Goal: Task Accomplishment & Management: Manage account settings

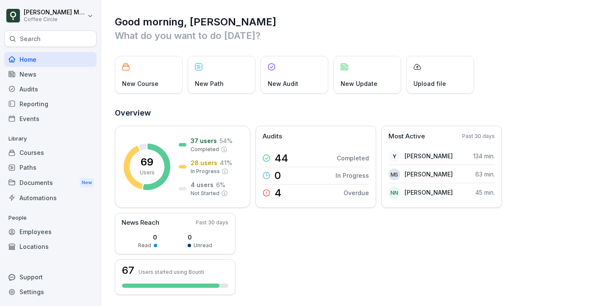
click at [32, 152] on div "Courses" at bounding box center [50, 152] width 92 height 15
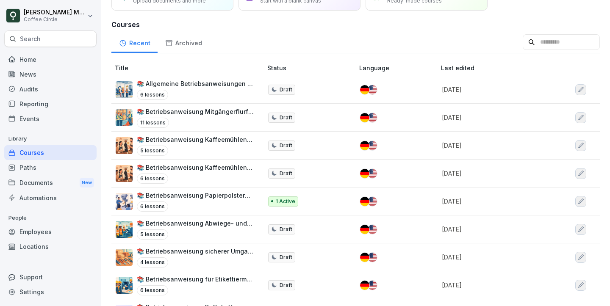
scroll to position [49, 0]
click at [205, 137] on p "📚 Betriebsanweisung Kaffeemühlen Büro // Operating instruction coffee grinders …" at bounding box center [195, 139] width 117 height 9
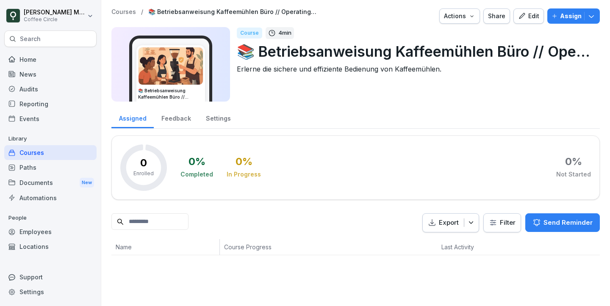
click at [443, 49] on p "📚 Betriebsanweisung Kaffeemühlen Büro // Operating instruction coffee grinders …" at bounding box center [415, 52] width 356 height 22
click at [497, 53] on p "📚 Betriebsanweisung Kaffeemühlen Büro // Operating instruction coffee grinders …" at bounding box center [415, 52] width 356 height 22
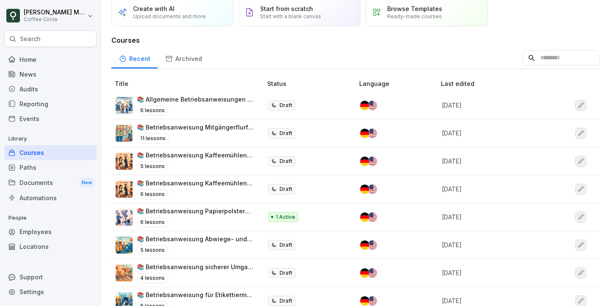
scroll to position [39, 0]
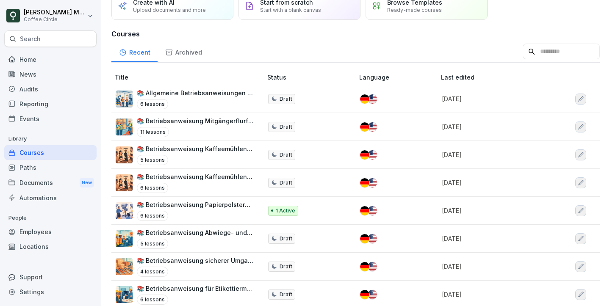
click at [185, 177] on p "📚 Betriebsanweisung Kaffeemühlen Lager // Operating instruction coffee grinders…" at bounding box center [195, 176] width 117 height 9
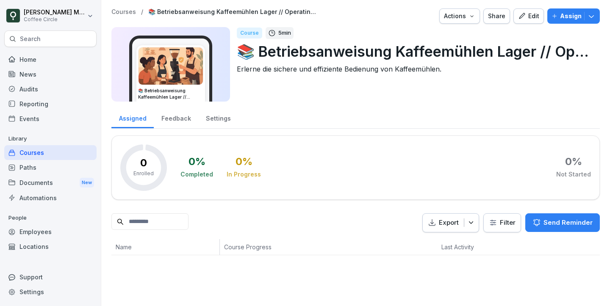
click at [348, 50] on p "📚 Betriebsanweisung Kaffeemühlen Lager // Operating instruction coffee grinders…" at bounding box center [415, 52] width 356 height 22
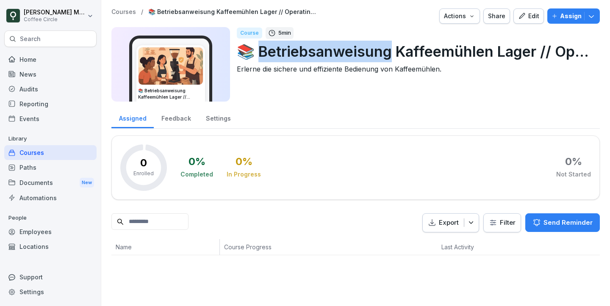
click at [348, 50] on p "📚 Betriebsanweisung Kaffeemühlen Lager // Operating instruction coffee grinders…" at bounding box center [415, 52] width 356 height 22
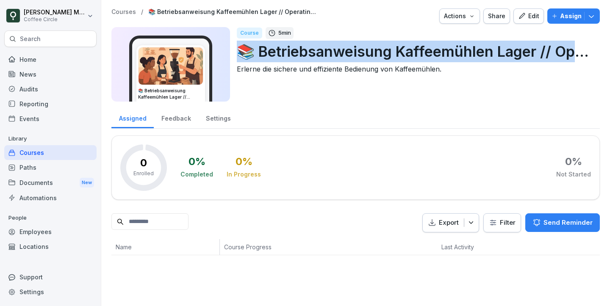
click at [348, 50] on p "📚 Betriebsanweisung Kaffeemühlen Lager // Operating instruction coffee grinders…" at bounding box center [415, 52] width 356 height 22
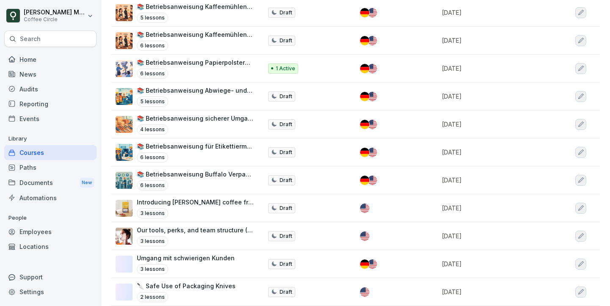
scroll to position [182, 0]
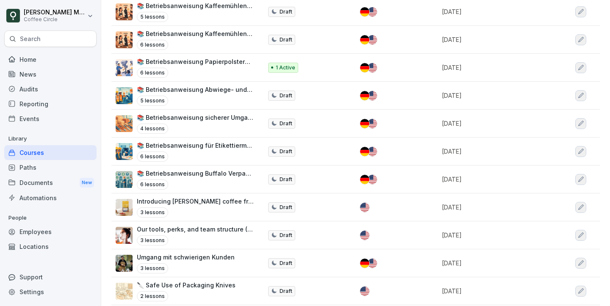
click at [196, 166] on td "📚 Betriebsanweisung Buffalo Verpackungsmaschine// Operating instructions Buffal…" at bounding box center [187, 180] width 152 height 28
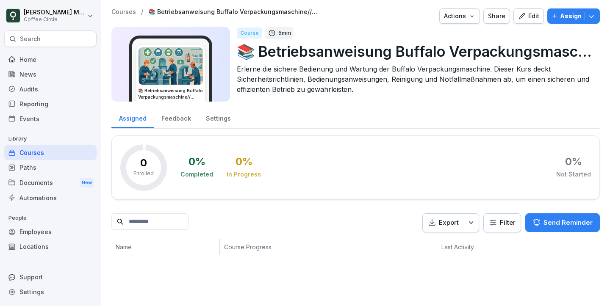
click at [526, 22] on button "Edit" at bounding box center [528, 15] width 30 height 15
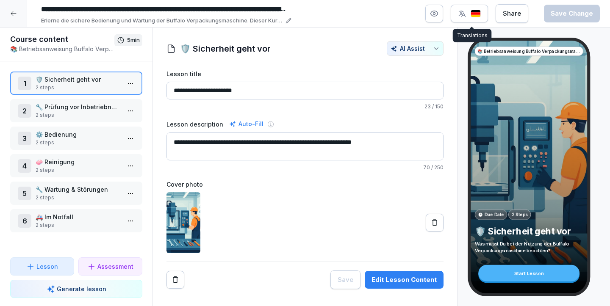
click at [464, 13] on icon "button" at bounding box center [462, 13] width 8 height 8
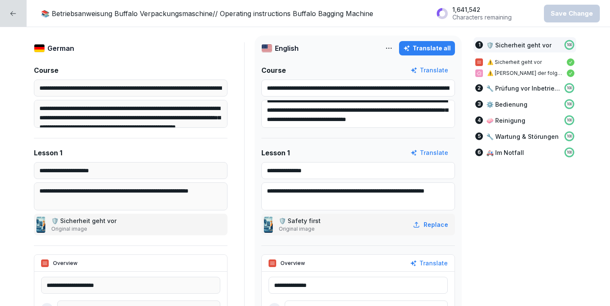
scroll to position [51, 0]
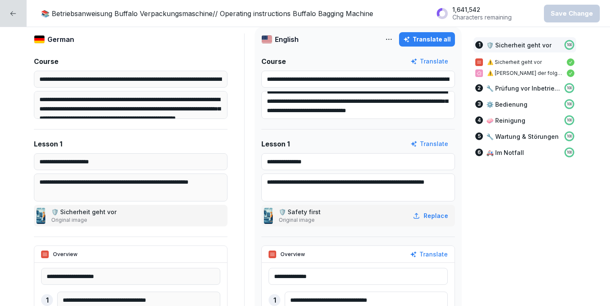
click at [14, 27] on div "📚 Betriebsanweisung Buffalo Verpackungsmaschine// Operating instructions Buffal…" at bounding box center [305, 13] width 610 height 27
click at [14, 16] on icon at bounding box center [13, 13] width 7 height 7
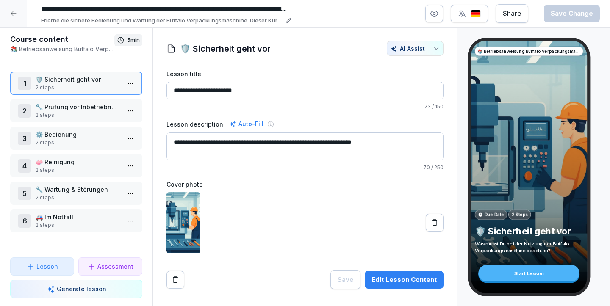
click at [81, 116] on p "2 steps" at bounding box center [78, 115] width 85 height 8
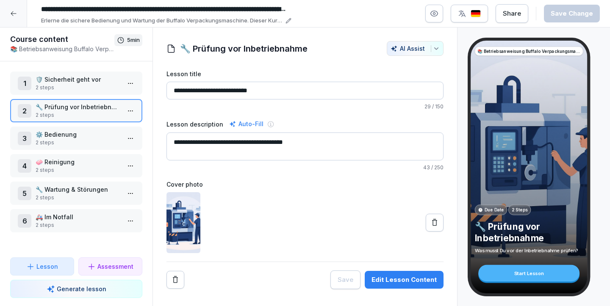
click at [85, 134] on p "⚙️ Bedienung" at bounding box center [78, 134] width 85 height 9
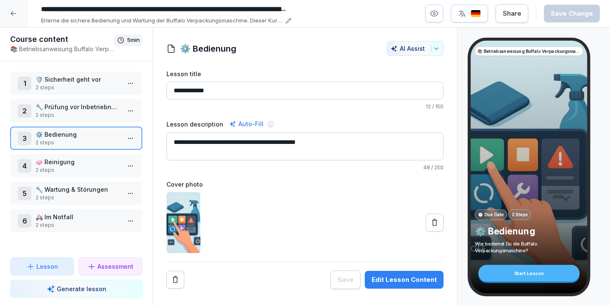
click at [83, 144] on p "2 steps" at bounding box center [78, 143] width 85 height 8
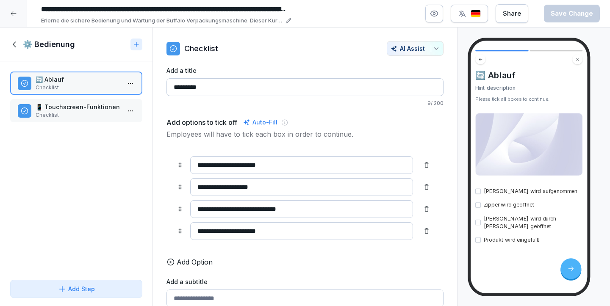
click at [58, 109] on p "📱 Touchscreen-Funktionen" at bounding box center [78, 106] width 85 height 9
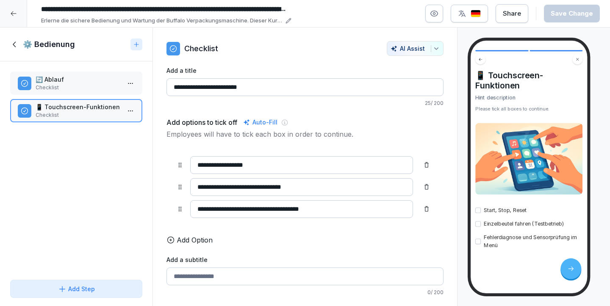
click at [59, 95] on div "🔄 Ablauf Checklist 📱 Touchscreen-Funktionen Checklist To pick up a draggable it…" at bounding box center [76, 168] width 152 height 215
click at [58, 86] on p "Checklist" at bounding box center [78, 88] width 85 height 8
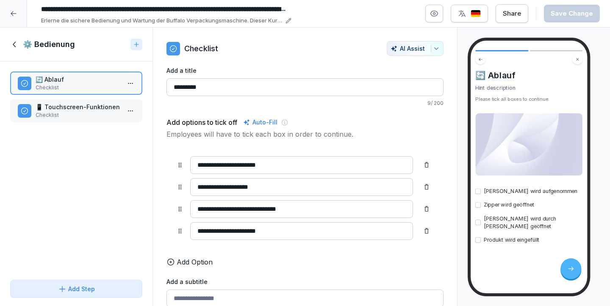
click at [16, 39] on div "⚙️ Bedienung" at bounding box center [68, 44] width 117 height 10
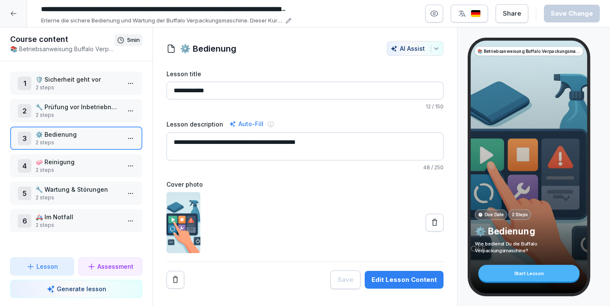
click at [67, 174] on div "4 🧼 Reinigung 2 steps" at bounding box center [76, 165] width 132 height 23
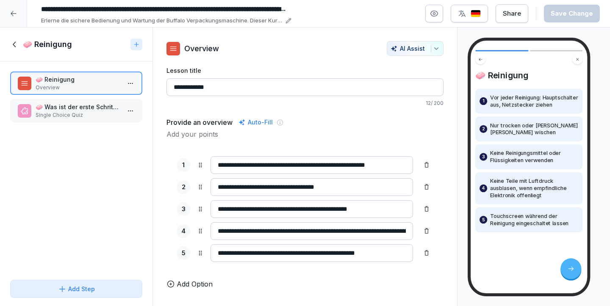
click at [15, 43] on icon at bounding box center [14, 44] width 9 height 9
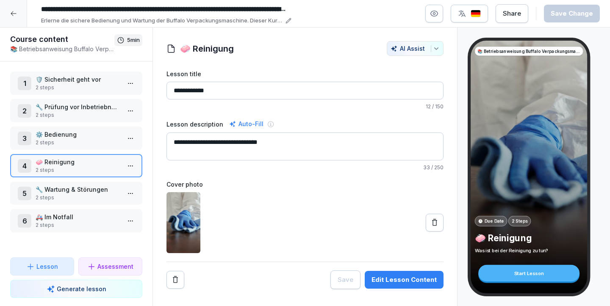
click at [19, 22] on div at bounding box center [13, 13] width 27 height 27
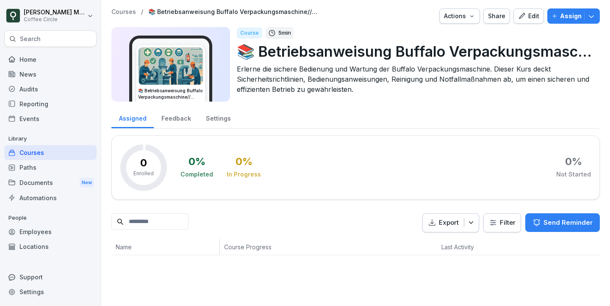
click at [60, 152] on div "Courses" at bounding box center [50, 152] width 92 height 15
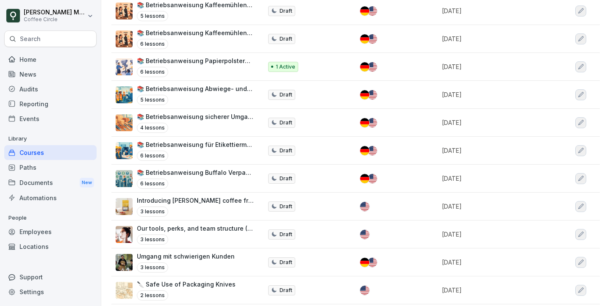
scroll to position [184, 0]
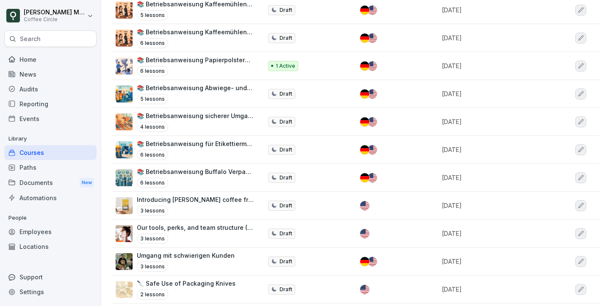
click at [233, 181] on div "6 lessons" at bounding box center [195, 183] width 117 height 10
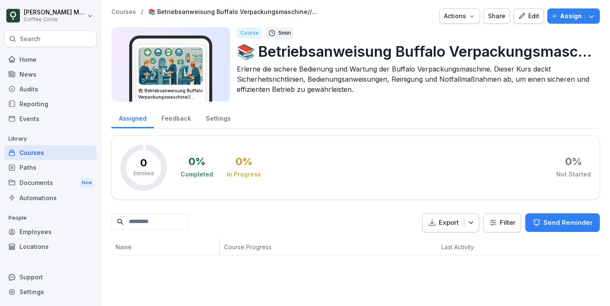
click at [571, 25] on div "Courses / 📚 Betriebsanweisung Buffalo Verpackungsmaschine// Operating instructi…" at bounding box center [355, 57] width 488 height 98
click at [564, 14] on p "Assign" at bounding box center [571, 15] width 22 height 9
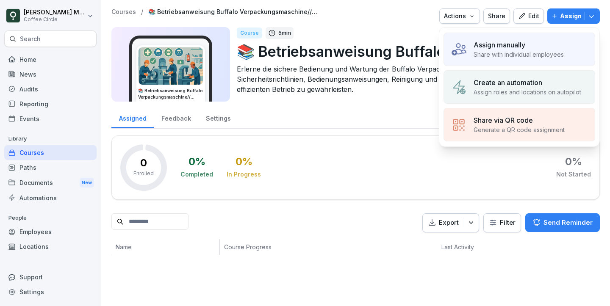
click at [503, 61] on div "Assign manually Share with individual employees" at bounding box center [519, 49] width 152 height 33
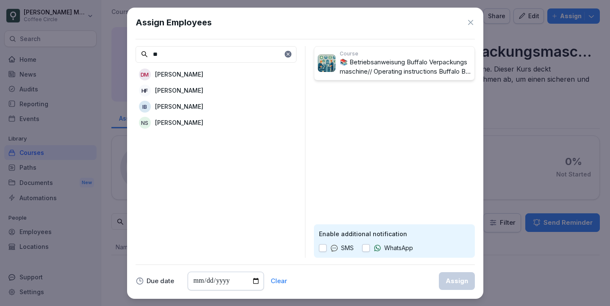
type input "*"
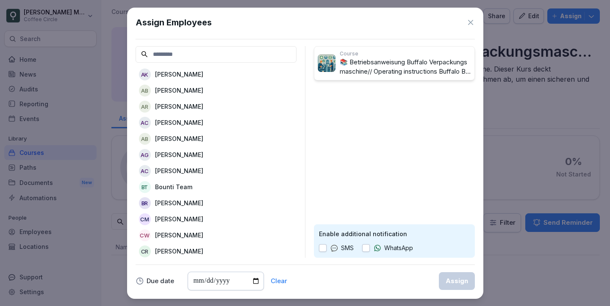
click at [475, 18] on div "Assign Employees AK Albina Kaliekina AB Aleksandra Bogutyn AR Alisa Rasovskaya …" at bounding box center [305, 153] width 356 height 291
click at [470, 19] on icon at bounding box center [470, 22] width 8 height 8
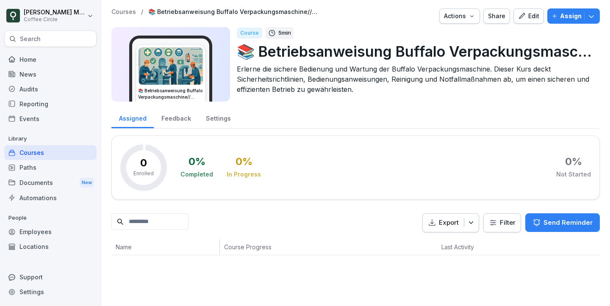
click at [72, 150] on div "Courses" at bounding box center [50, 152] width 92 height 15
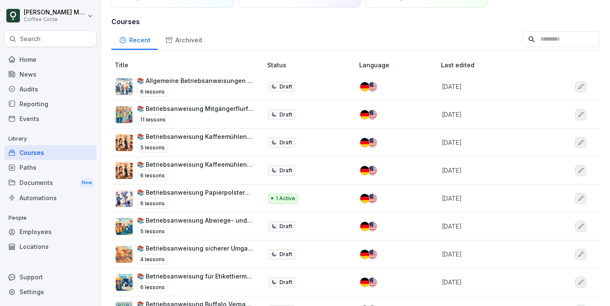
scroll to position [61, 0]
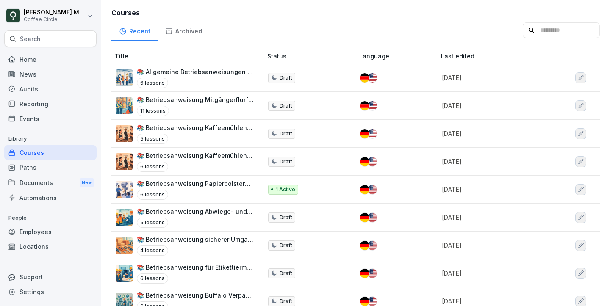
click at [211, 103] on p "📚 Betriebsanweisung Mitgängerflurförderzeuge (Mffz) // Operating Instructions p…" at bounding box center [195, 99] width 117 height 9
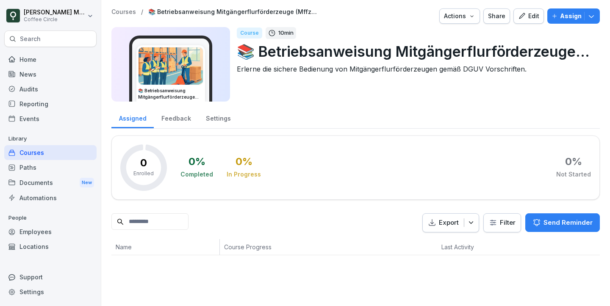
click at [475, 48] on p "📚 Betriebsanweisung Mitgängerflurförderzeuge (Mffz) // Operating Instructions p…" at bounding box center [415, 52] width 356 height 22
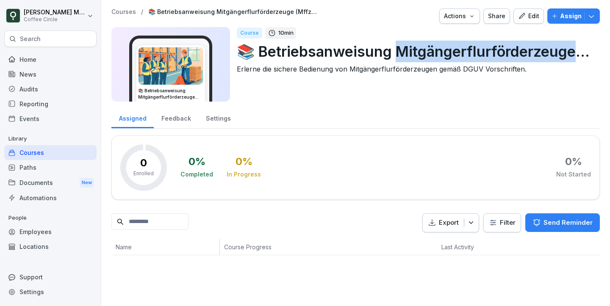
click at [475, 48] on p "📚 Betriebsanweisung Mitgängerflurförderzeuge (Mffz) // Operating Instructions p…" at bounding box center [415, 52] width 356 height 22
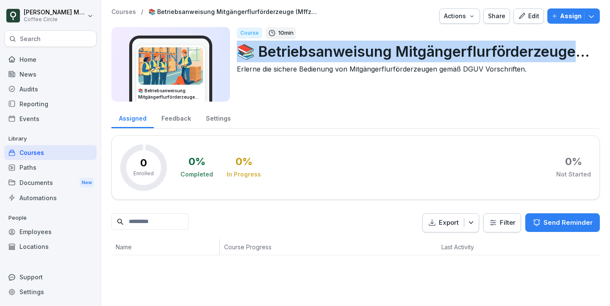
click at [475, 48] on p "📚 Betriebsanweisung Mitgängerflurförderzeuge (Mffz) // Operating Instructions p…" at bounding box center [415, 52] width 356 height 22
click at [568, 18] on p "Assign" at bounding box center [571, 15] width 22 height 9
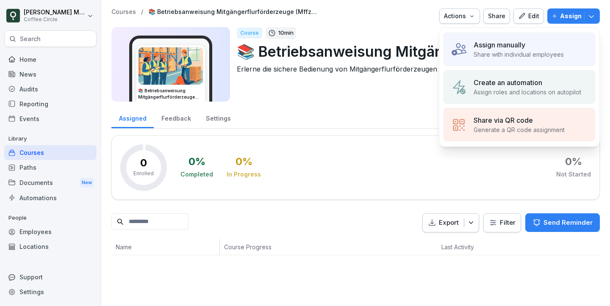
click at [529, 56] on p "Share with individual employees" at bounding box center [518, 54] width 90 height 9
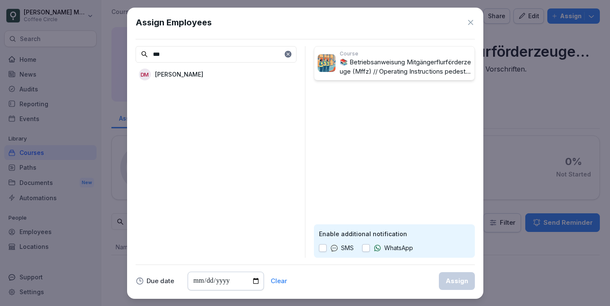
type input "***"
click at [264, 72] on div "[PERSON_NAME]" at bounding box center [215, 74] width 161 height 15
click at [454, 284] on div "Assign" at bounding box center [456, 280] width 22 height 9
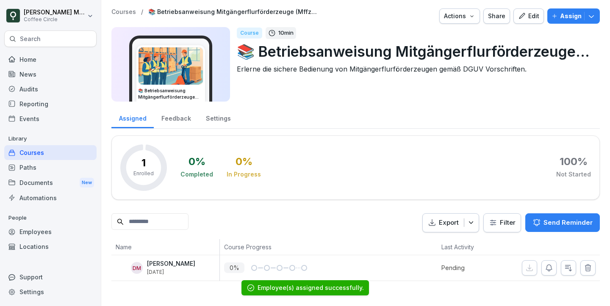
click at [34, 151] on div "Courses" at bounding box center [50, 152] width 92 height 15
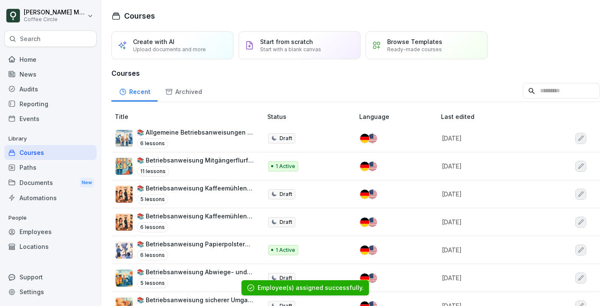
click at [204, 130] on p "📚 Allgemeine Betriebsanweisungen und 🛡️Arbeitssicherheit für Logistik, Produkti…" at bounding box center [195, 132] width 117 height 9
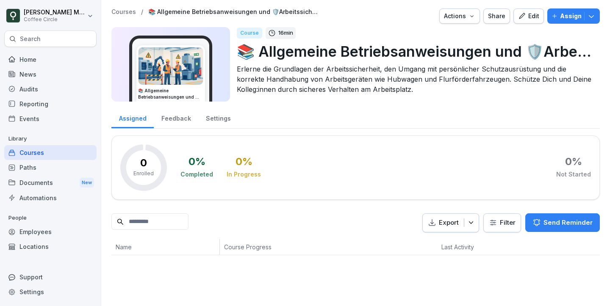
click at [429, 50] on p "📚 Allgemeine Betriebsanweisungen und 🛡️Arbeitssicherheit für Logistik, Produkti…" at bounding box center [415, 52] width 356 height 22
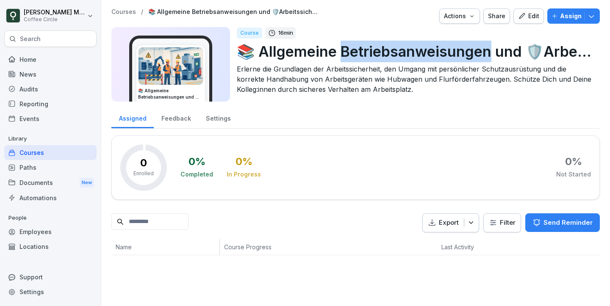
click at [429, 50] on p "📚 Allgemeine Betriebsanweisungen und 🛡️Arbeitssicherheit für Logistik, Produkti…" at bounding box center [415, 52] width 356 height 22
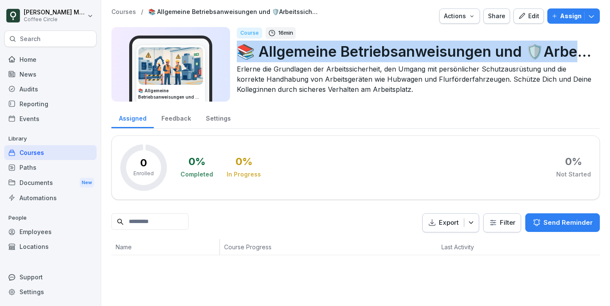
click at [429, 50] on p "📚 Allgemeine Betriebsanweisungen und 🛡️Arbeitssicherheit für Logistik, Produkti…" at bounding box center [415, 52] width 356 height 22
click at [527, 11] on button "Edit" at bounding box center [528, 15] width 30 height 15
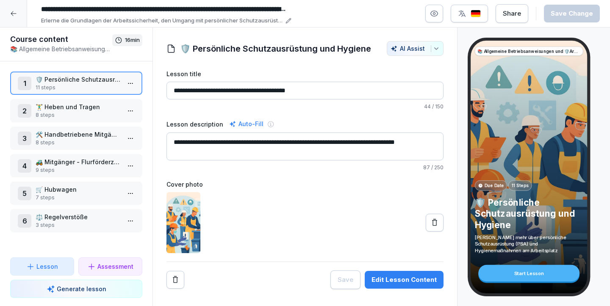
click at [81, 101] on div "2 🏋️‍♂️ Heben und Tragen 8 steps" at bounding box center [76, 110] width 132 height 23
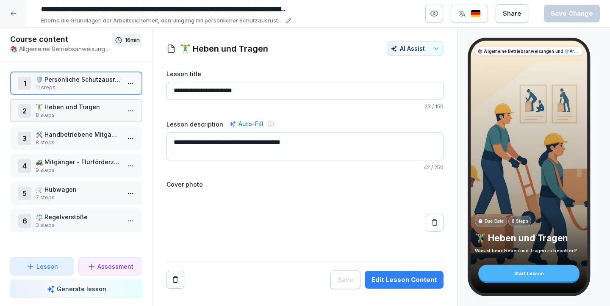
click at [81, 101] on div "2 🏋️‍♂️ Heben und Tragen 8 steps" at bounding box center [76, 110] width 132 height 23
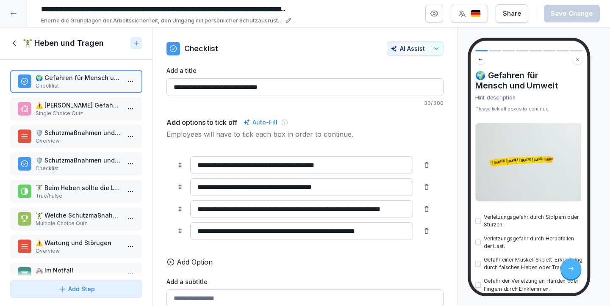
click at [15, 43] on icon at bounding box center [14, 43] width 9 height 9
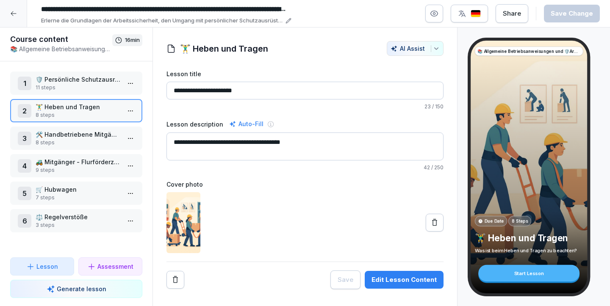
click at [65, 188] on p "🛒 Hubwagen" at bounding box center [78, 189] width 85 height 9
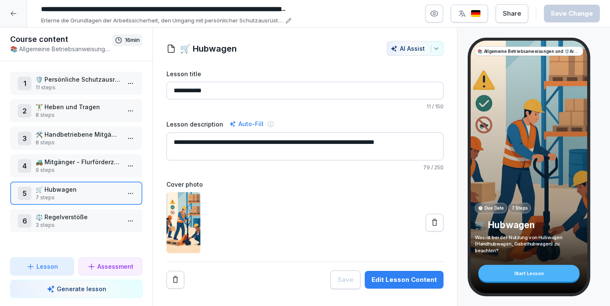
click at [59, 96] on div "1 🛡️ Persönliche Schutzausrüstung und Hygiene 11 steps 2 🏋️‍♂️ Heben und Tragen…" at bounding box center [76, 159] width 152 height 196
click at [61, 91] on p "11 steps" at bounding box center [78, 88] width 85 height 8
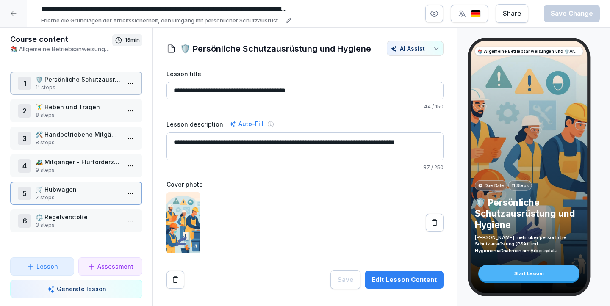
click at [61, 91] on p "11 steps" at bounding box center [78, 88] width 85 height 8
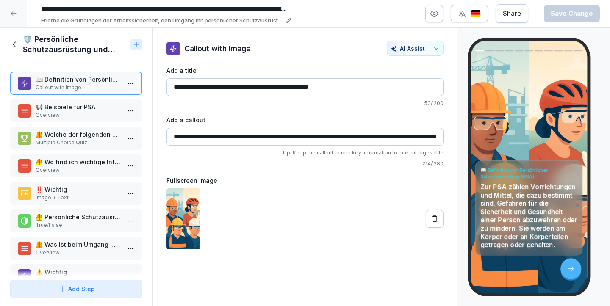
click at [68, 112] on p "Overview" at bounding box center [78, 115] width 85 height 8
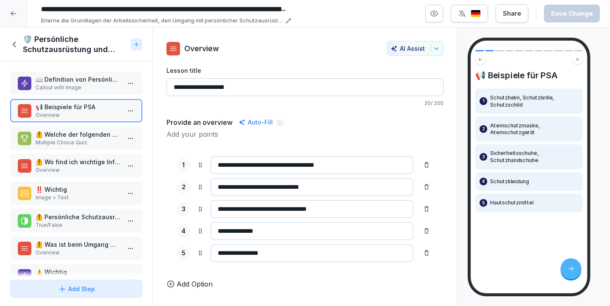
click at [70, 144] on p "Multiple Choice Quiz" at bounding box center [78, 143] width 85 height 8
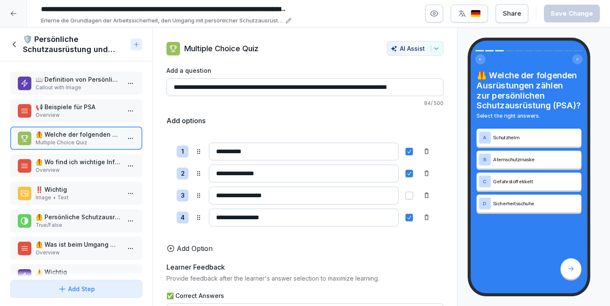
click at [69, 174] on p "Overview" at bounding box center [78, 170] width 85 height 8
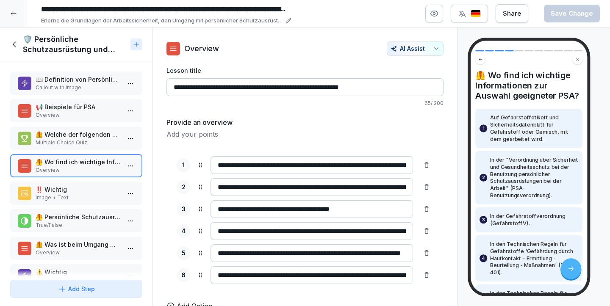
click at [9, 41] on div "🛡️ Persönliche Schutzausrüstung und Hygiene" at bounding box center [76, 45] width 152 height 34
click at [17, 47] on icon at bounding box center [14, 44] width 9 height 9
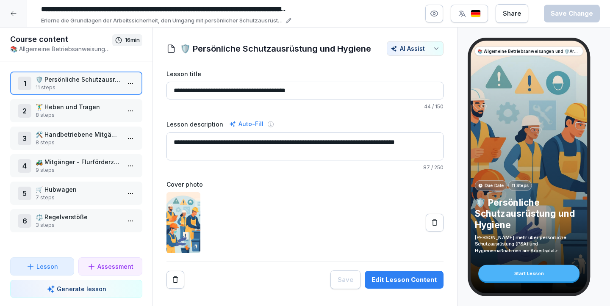
click at [17, 19] on div at bounding box center [13, 13] width 27 height 27
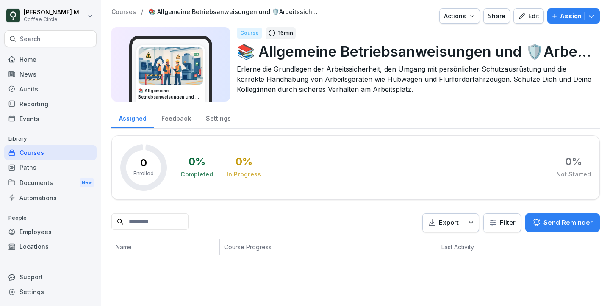
click at [569, 19] on p "Assign" at bounding box center [571, 15] width 22 height 9
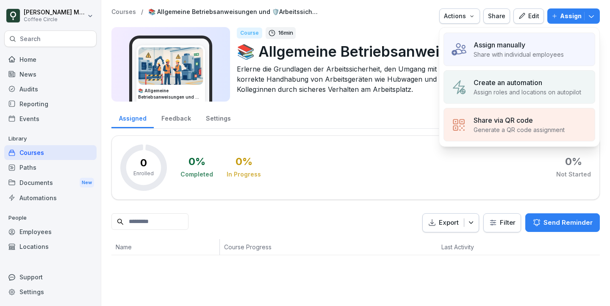
click at [441, 49] on div "Assign manually Share with individual employees Create an automation Assign rol…" at bounding box center [519, 87] width 161 height 120
click at [456, 48] on img at bounding box center [458, 49] width 16 height 16
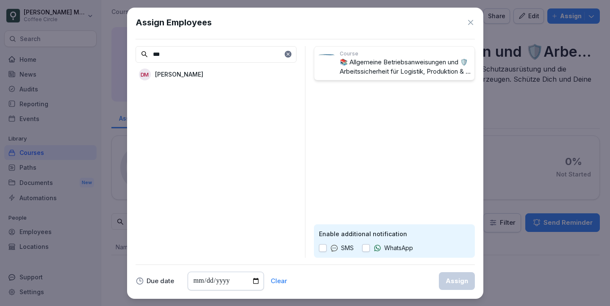
type input "***"
click at [248, 74] on div "[PERSON_NAME]" at bounding box center [215, 74] width 161 height 15
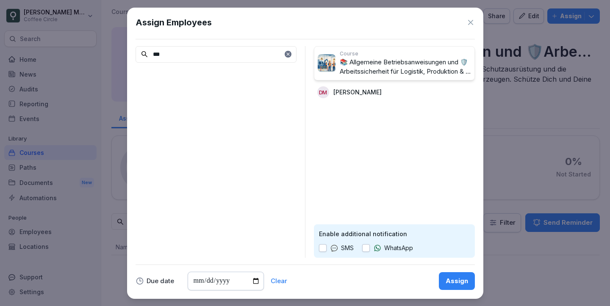
click at [454, 280] on div "Assign" at bounding box center [456, 280] width 22 height 9
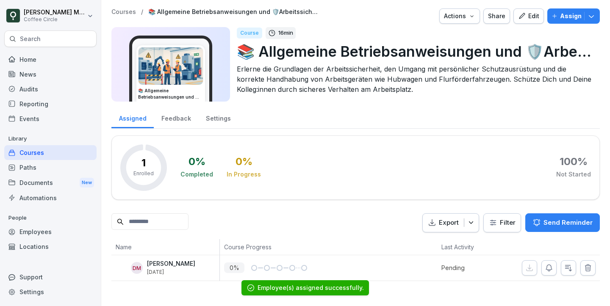
click at [44, 155] on div "Courses" at bounding box center [50, 152] width 92 height 15
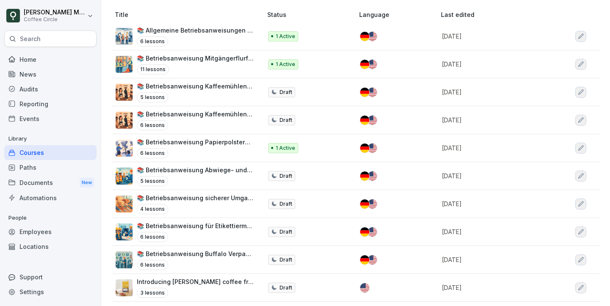
scroll to position [103, 0]
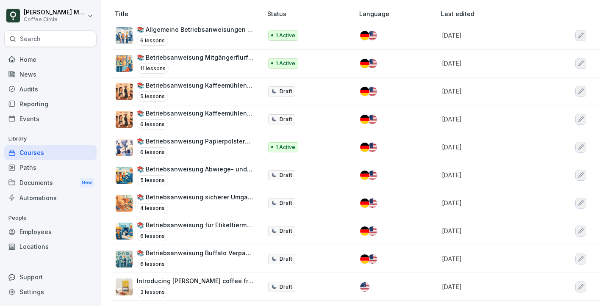
click at [224, 198] on p "📚 Betriebsanweisung sicherer Umgang mit Verpackungsmessern // Operating instruc…" at bounding box center [195, 197] width 117 height 9
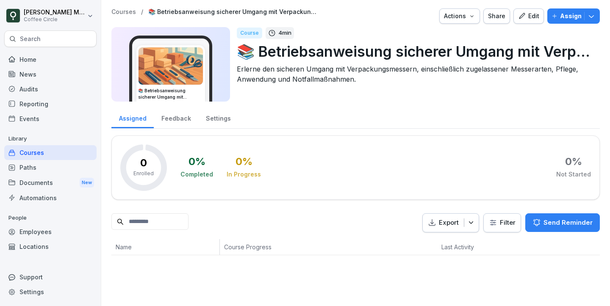
click at [309, 66] on p "Erlerne den sicheren Umgang mit Verpackungsmessern, einschließlich zugelassener…" at bounding box center [415, 74] width 356 height 20
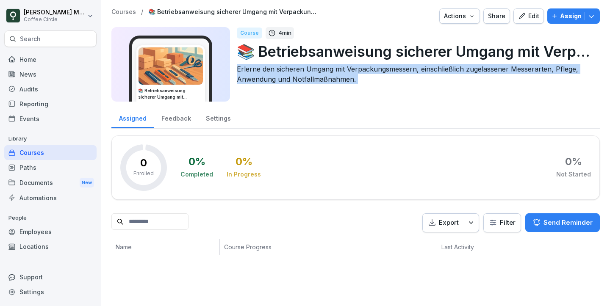
click at [309, 66] on p "Erlerne den sicheren Umgang mit Verpackungsmessern, einschließlich zugelassener…" at bounding box center [415, 74] width 356 height 20
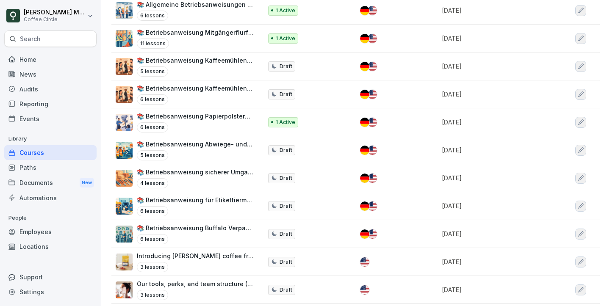
scroll to position [129, 0]
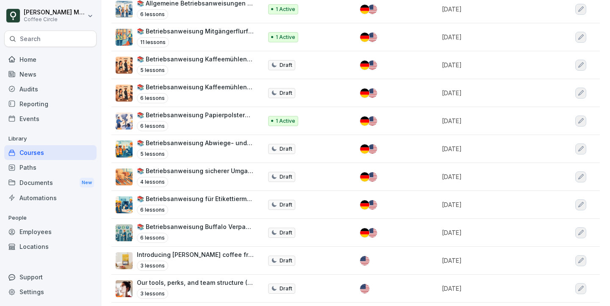
click at [203, 233] on div "6 lessons" at bounding box center [195, 238] width 117 height 10
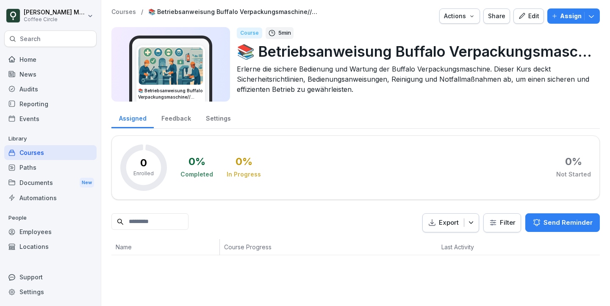
click at [568, 18] on p "Assign" at bounding box center [571, 15] width 22 height 9
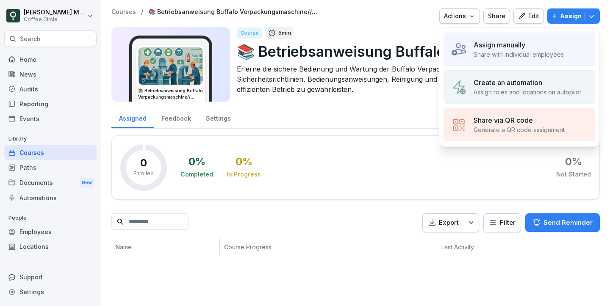
click at [492, 51] on p "Share with individual employees" at bounding box center [518, 54] width 90 height 9
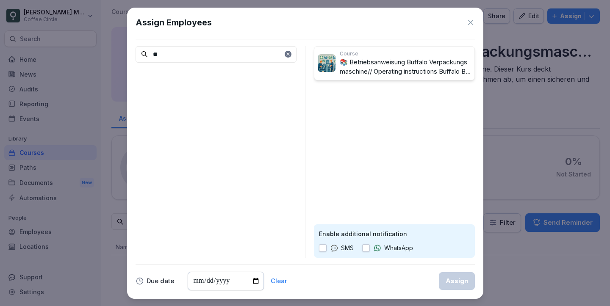
type input "*"
type input "***"
click at [237, 69] on div "[PERSON_NAME]" at bounding box center [215, 74] width 161 height 15
click at [457, 286] on button "Assign" at bounding box center [457, 281] width 36 height 18
